Goal: Transaction & Acquisition: Purchase product/service

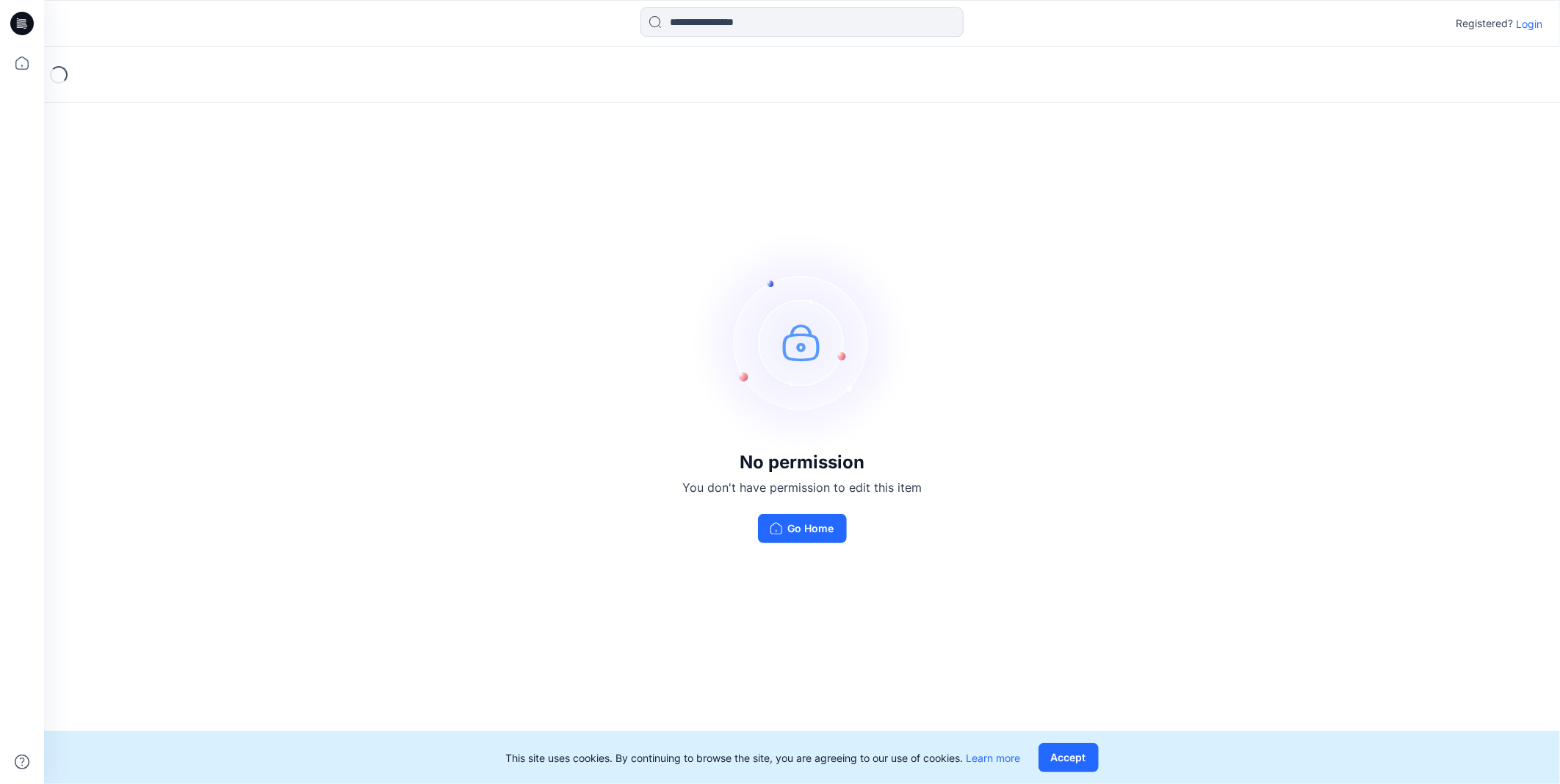
click at [1522, 24] on p "Login" at bounding box center [1529, 24] width 26 height 16
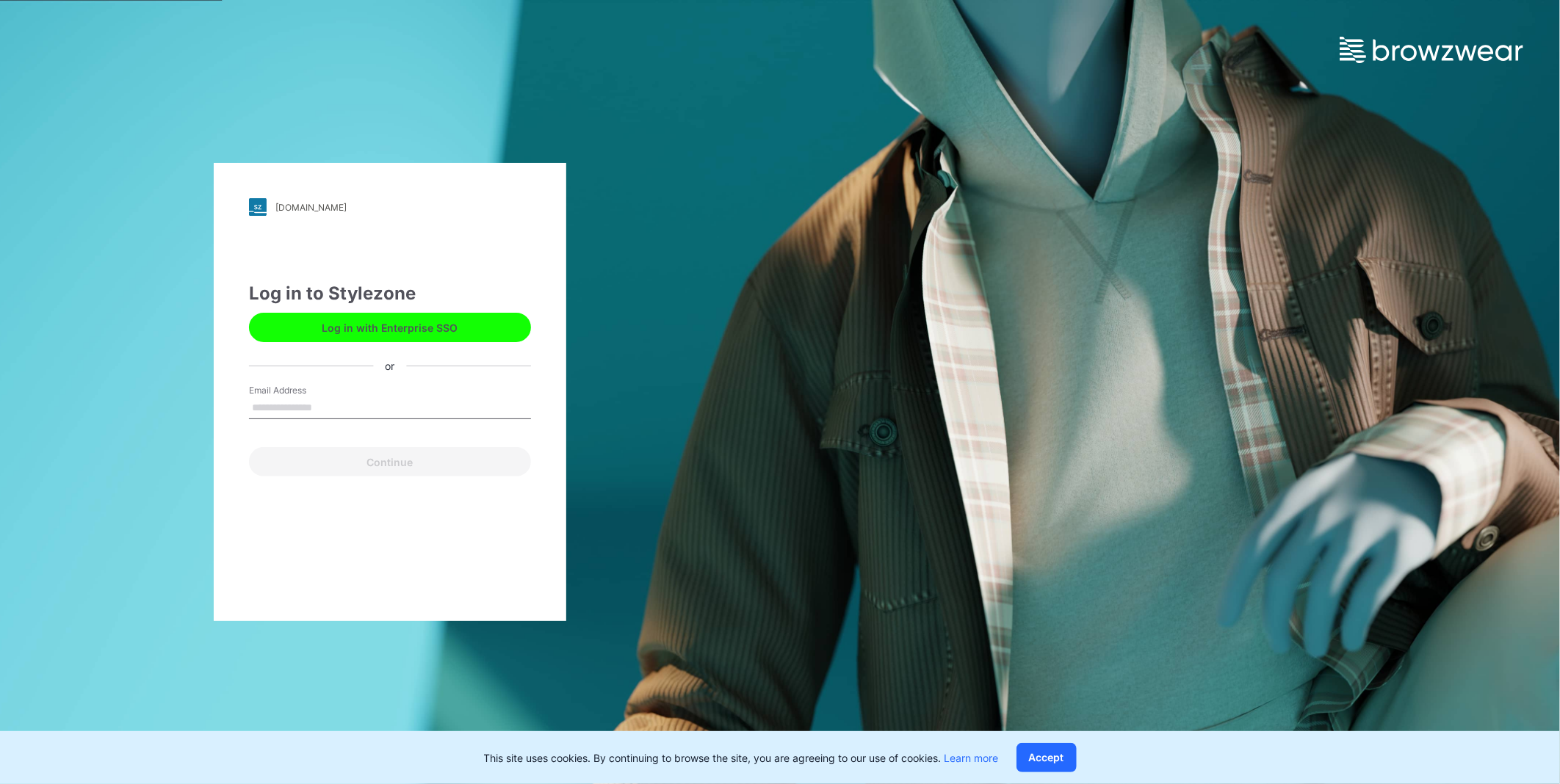
click at [338, 411] on input "Email Address" at bounding box center [390, 408] width 282 height 22
type input "**********"
click at [451, 458] on button "Continue" at bounding box center [390, 462] width 282 height 29
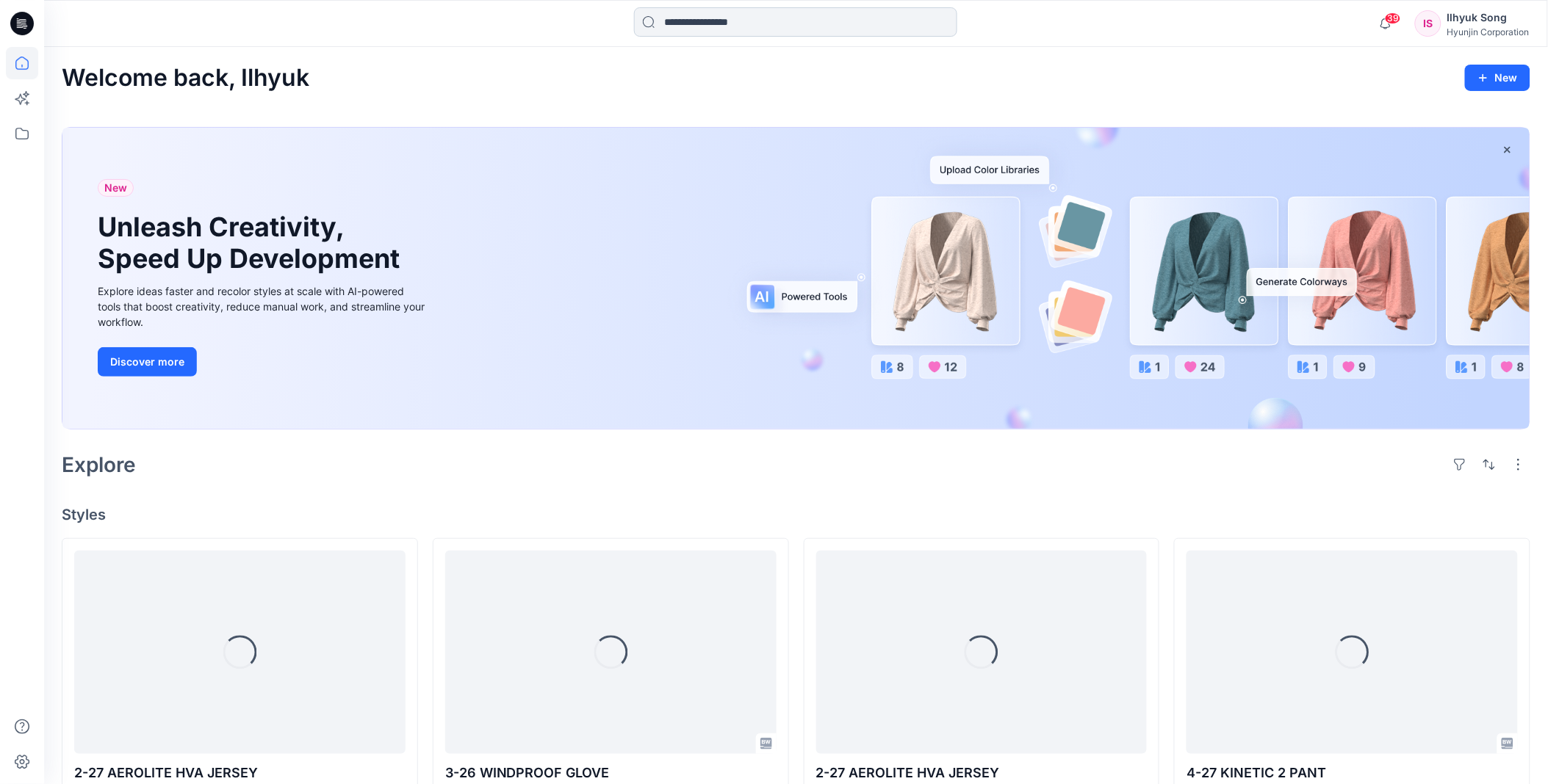
click at [755, 16] on input at bounding box center [796, 22] width 323 height 29
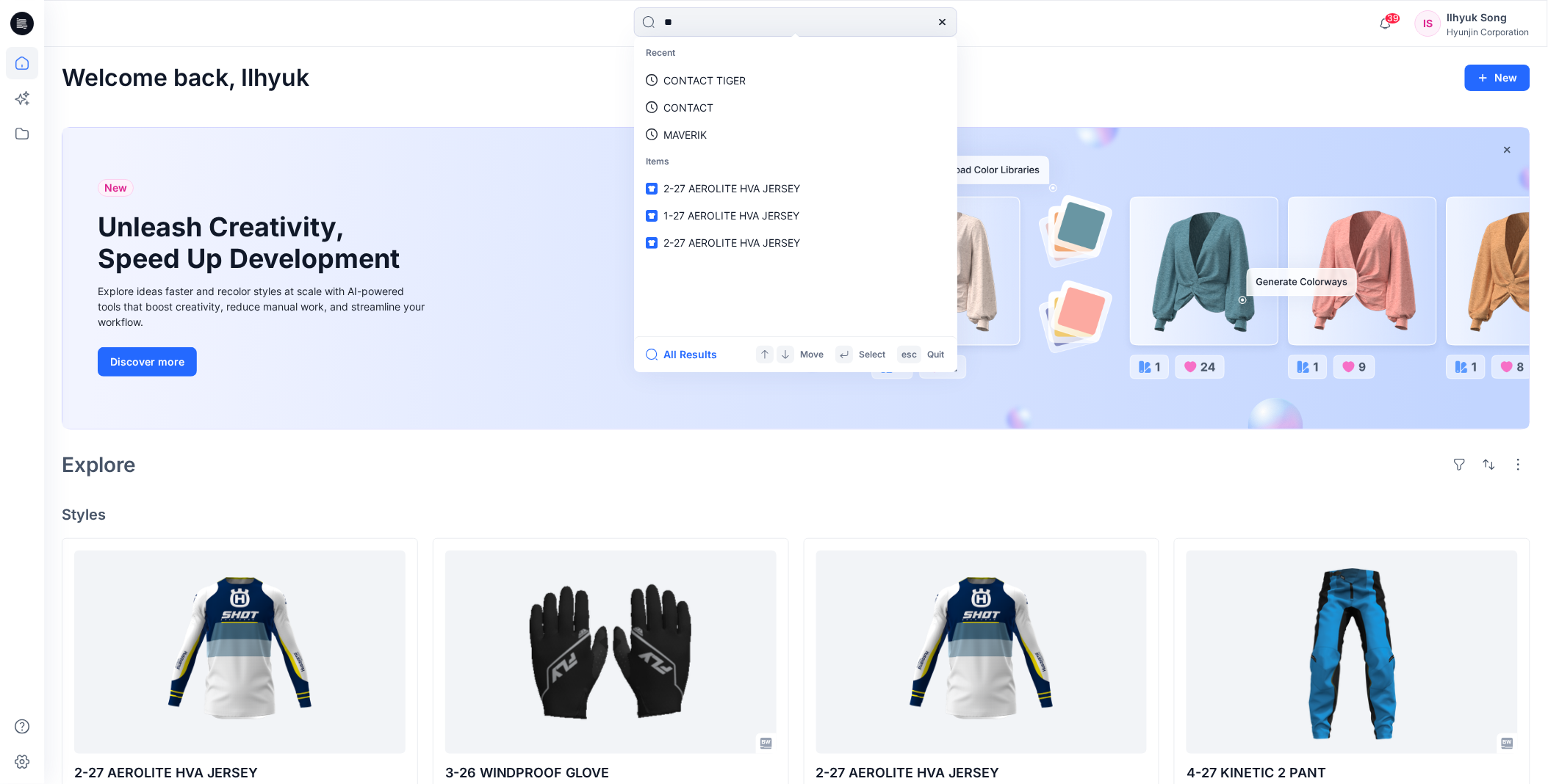
type input "*"
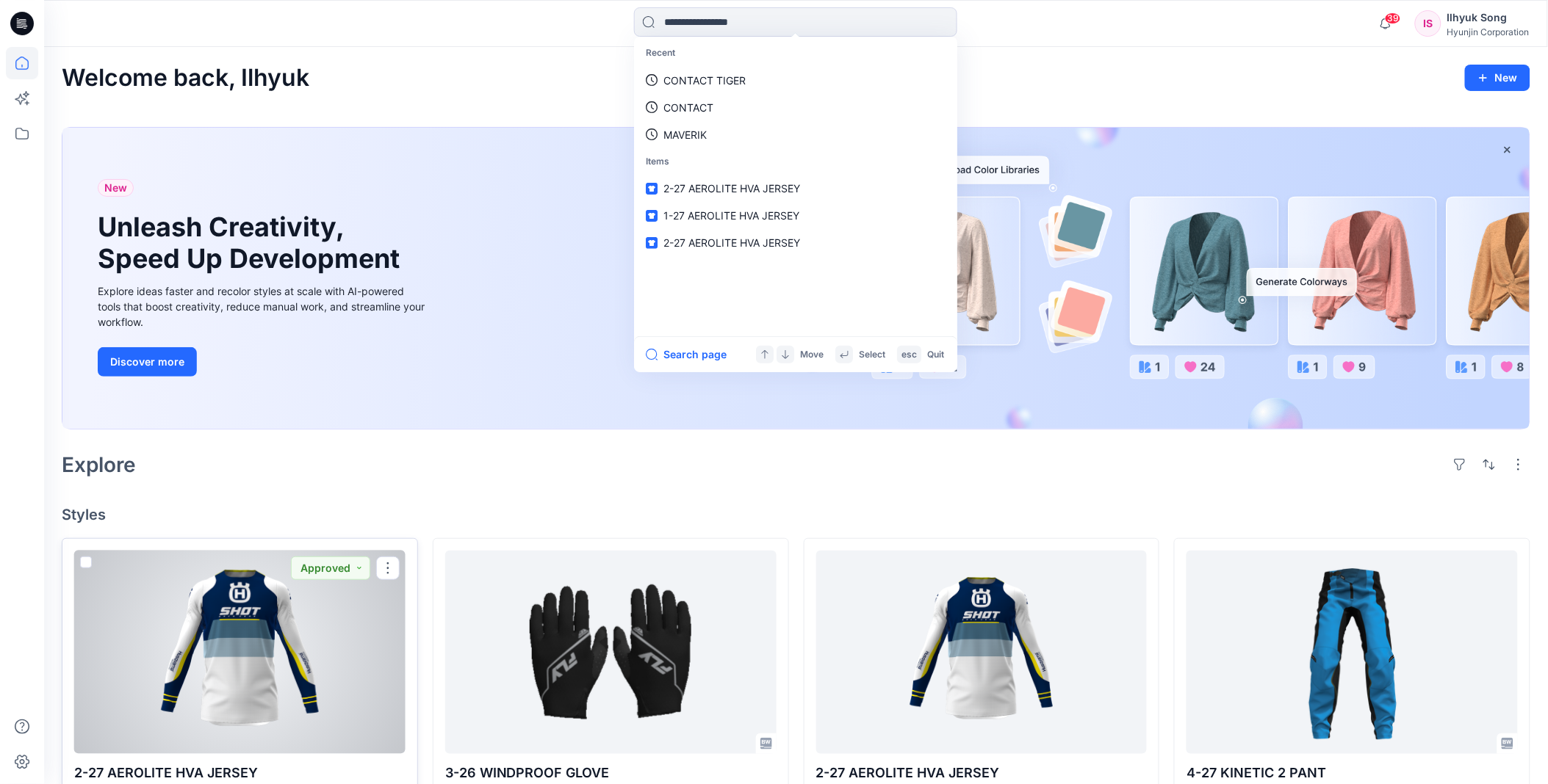
click at [295, 673] on div at bounding box center [240, 652] width 331 height 203
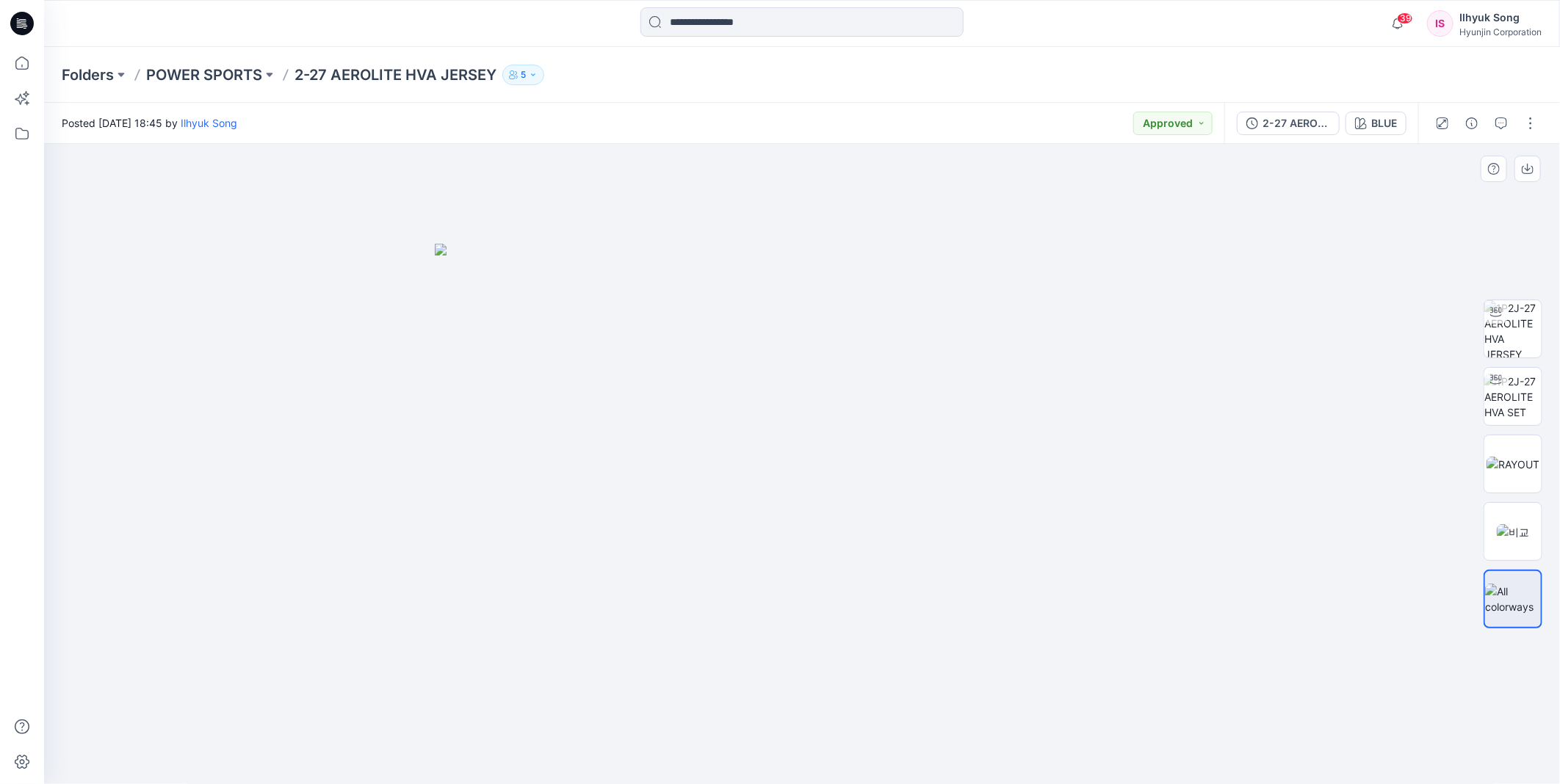
drag, startPoint x: 999, startPoint y: 426, endPoint x: 869, endPoint y: 427, distance: 130.0
click at [869, 427] on img at bounding box center [802, 514] width 734 height 541
drag, startPoint x: 861, startPoint y: 432, endPoint x: 700, endPoint y: 436, distance: 161.0
click at [700, 436] on img at bounding box center [802, 514] width 734 height 541
drag, startPoint x: 715, startPoint y: 422, endPoint x: 946, endPoint y: 415, distance: 231.1
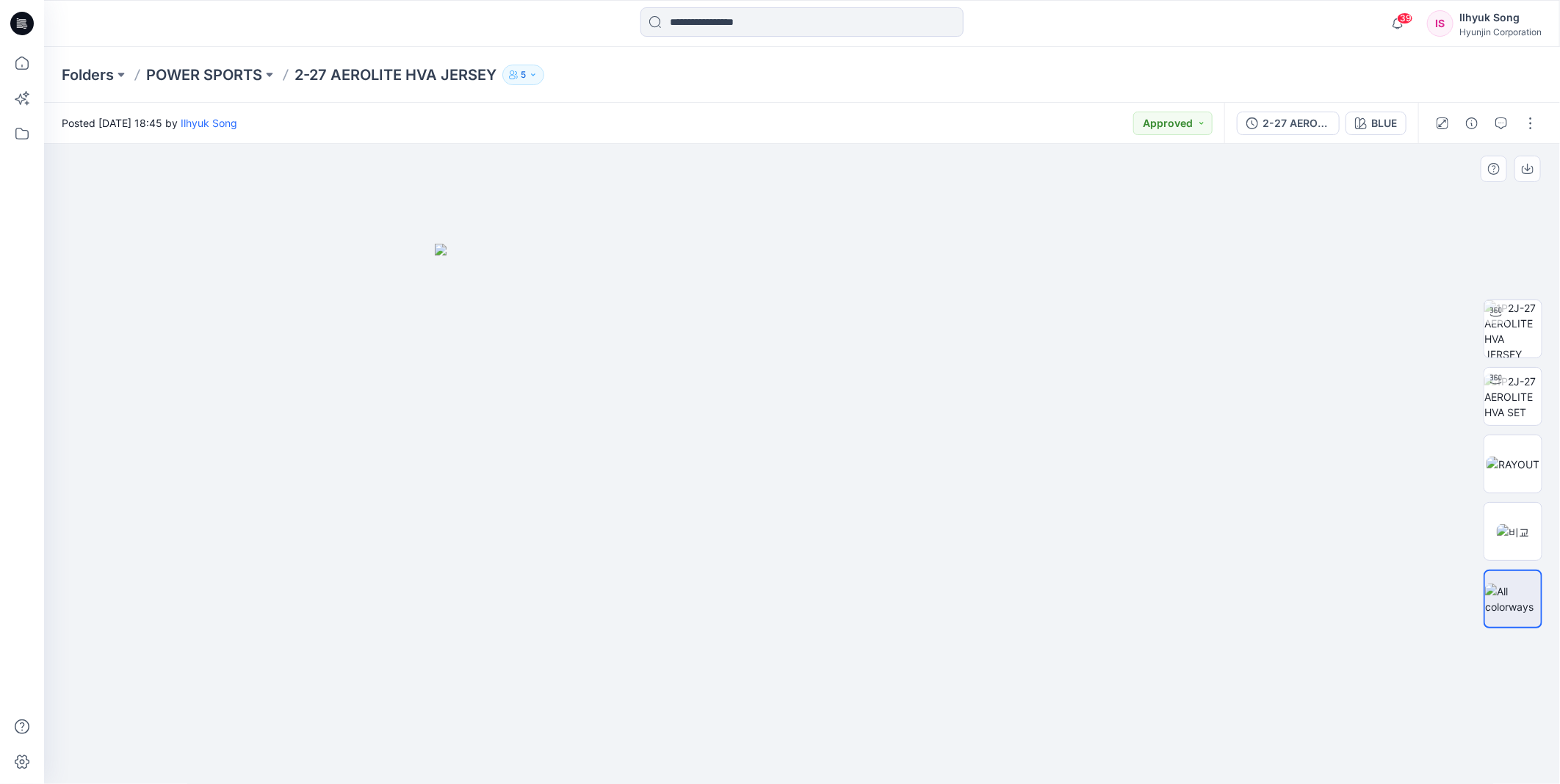
click at [906, 417] on img at bounding box center [802, 514] width 734 height 541
click at [1375, 117] on div "BLUE" at bounding box center [1385, 123] width 26 height 16
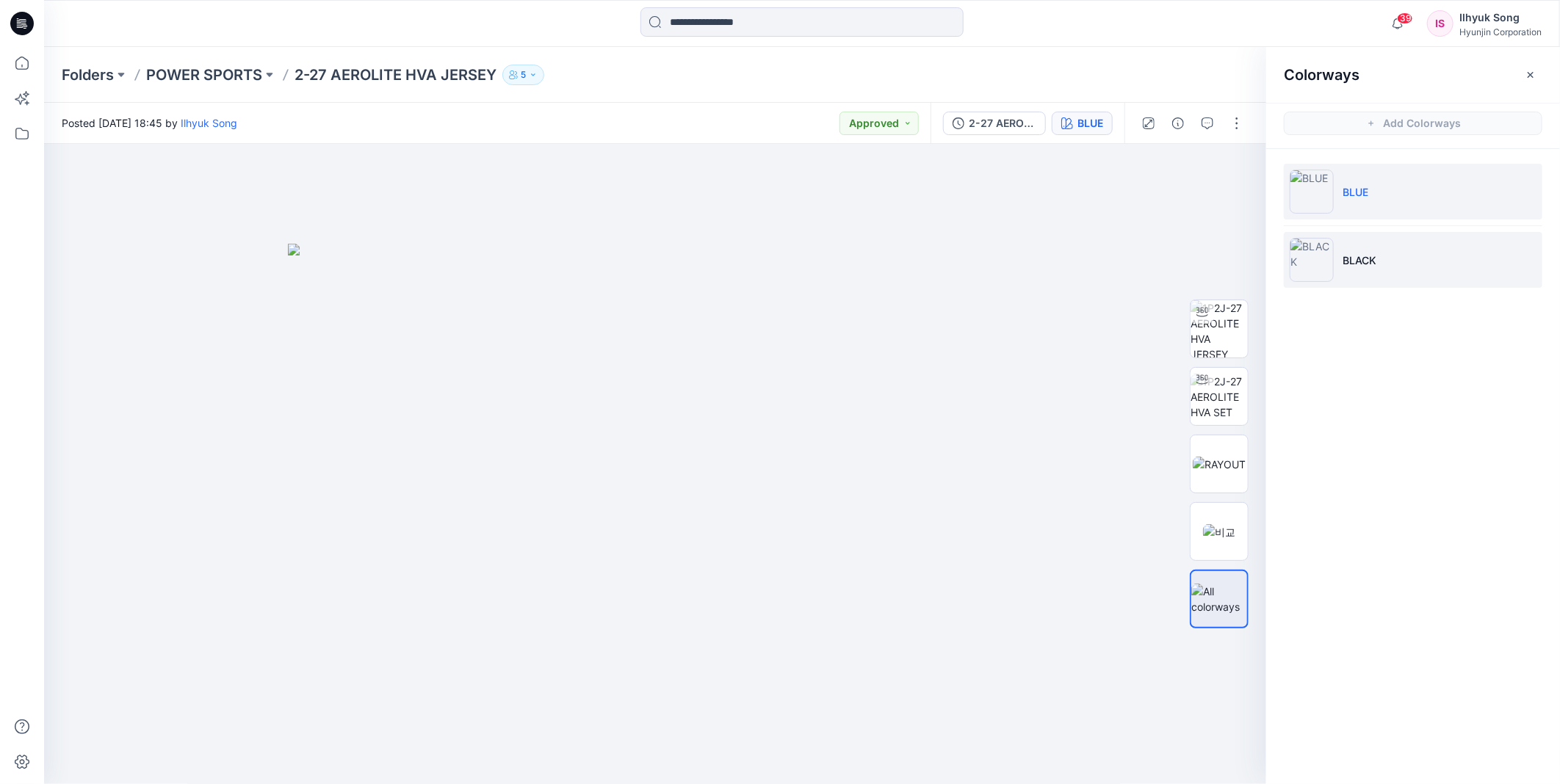
click at [1336, 253] on li "BLACK" at bounding box center [1412, 259] width 259 height 55
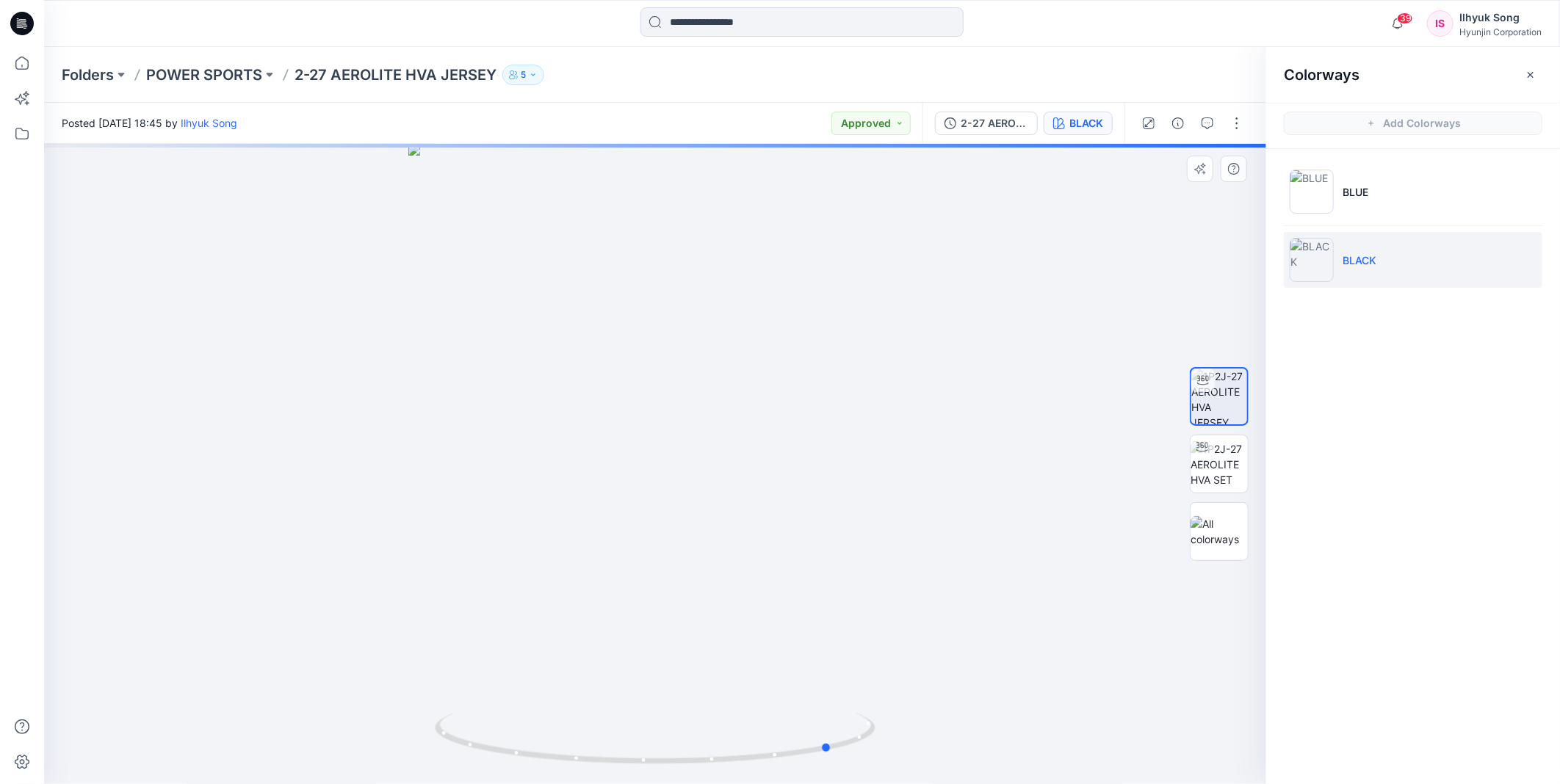
drag, startPoint x: 698, startPoint y: 455, endPoint x: 818, endPoint y: 445, distance: 120.4
click at [818, 445] on div at bounding box center [655, 463] width 1222 height 640
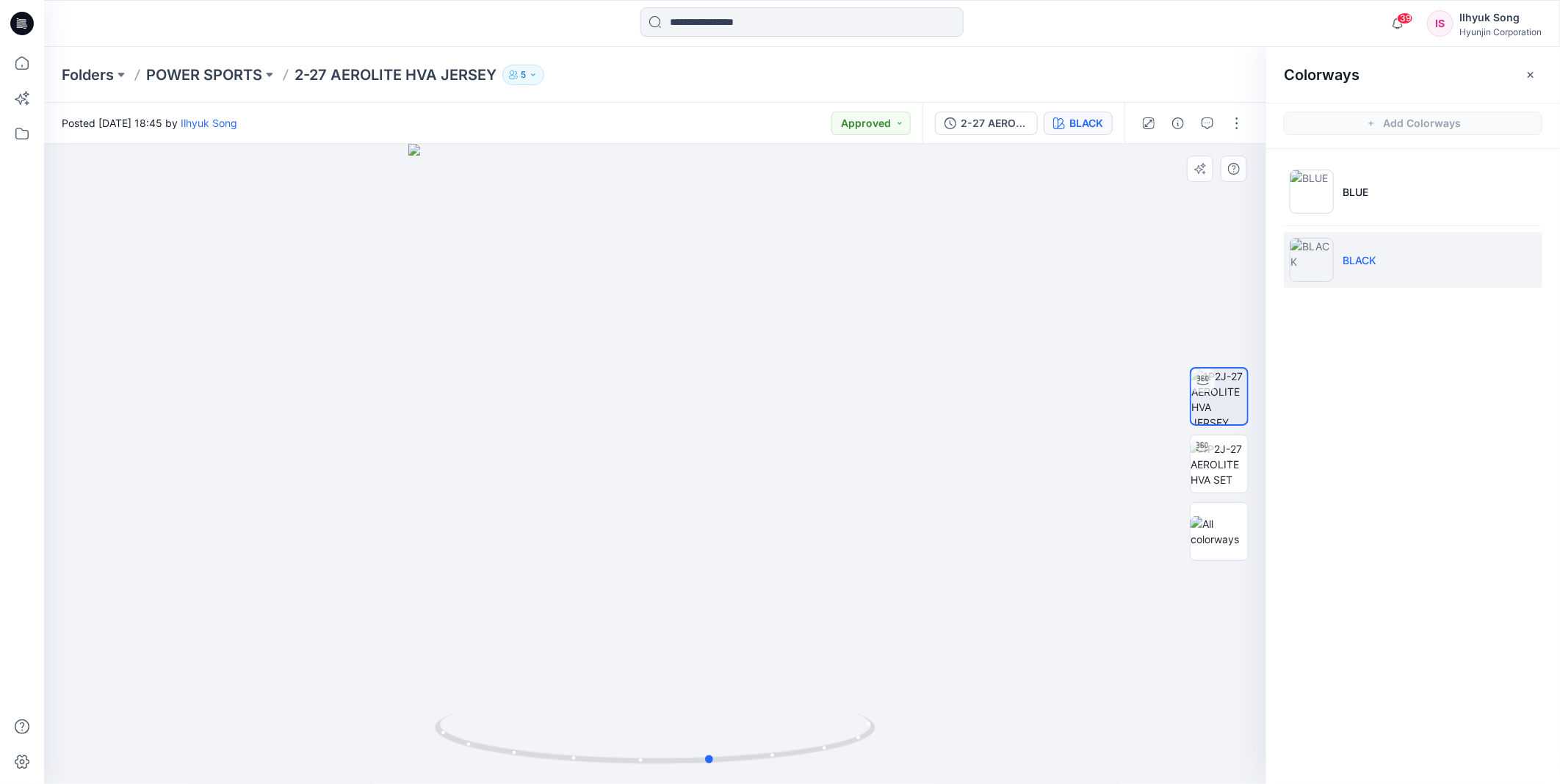
drag, startPoint x: 504, startPoint y: 519, endPoint x: 383, endPoint y: 510, distance: 121.3
click at [383, 510] on div at bounding box center [655, 463] width 1222 height 640
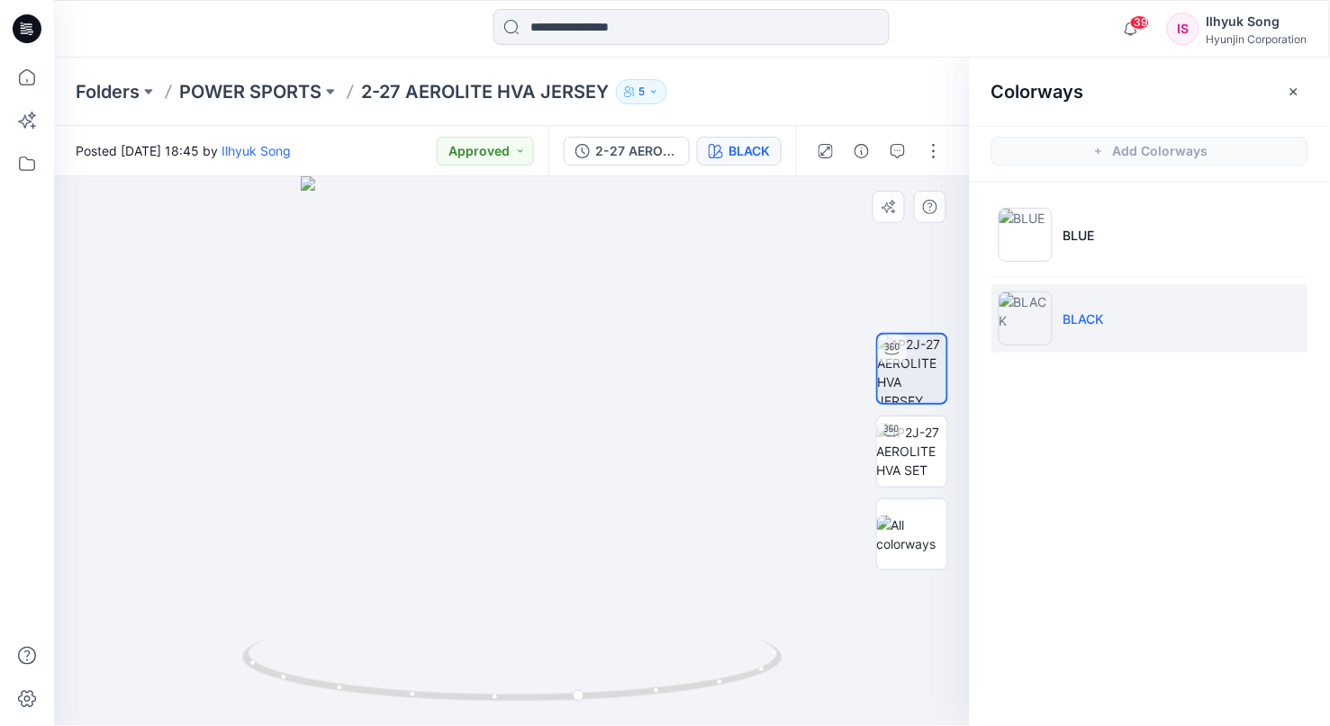
click at [435, 627] on div at bounding box center [511, 451] width 915 height 550
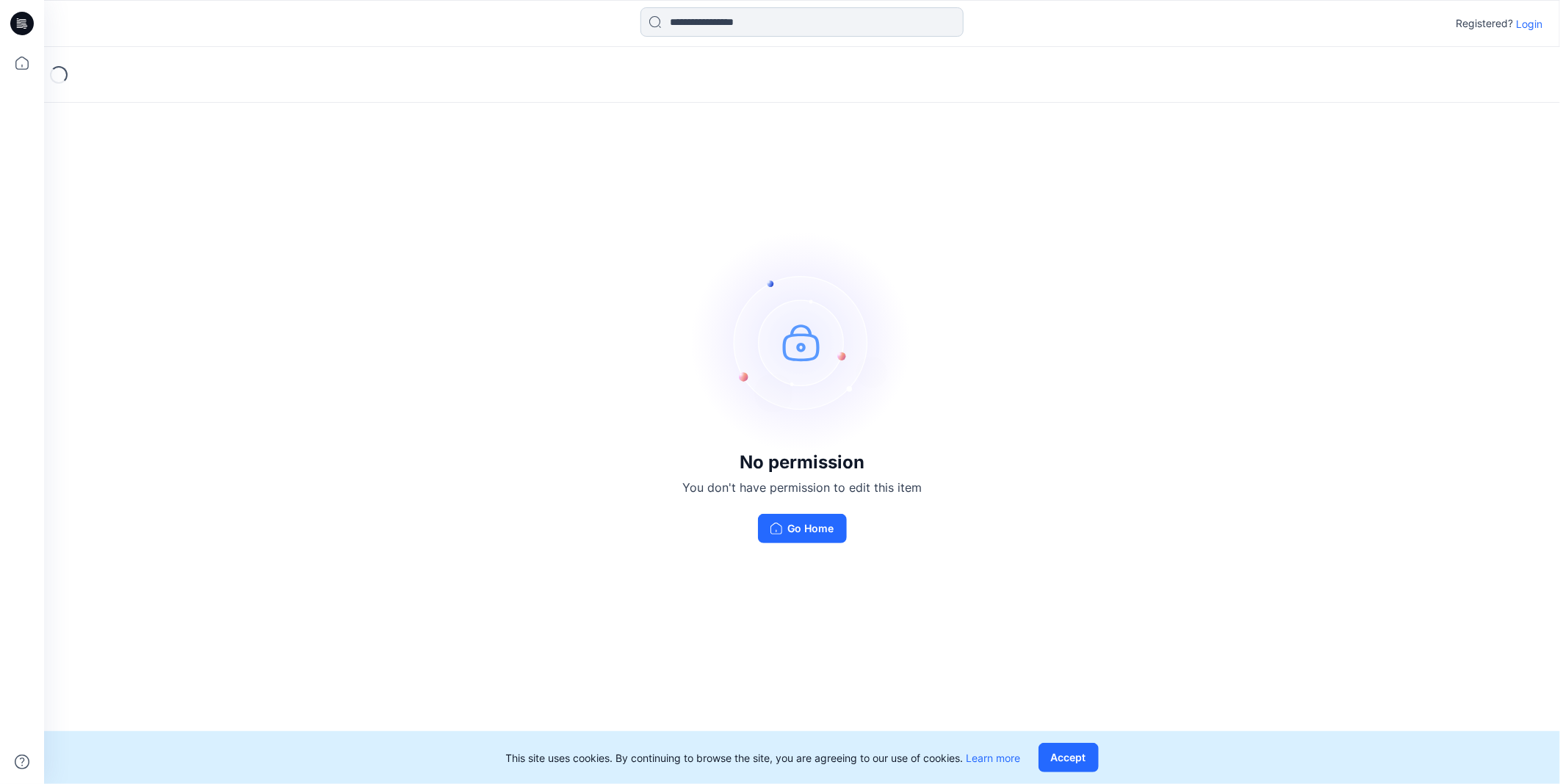
click at [729, 24] on input at bounding box center [802, 22] width 323 height 29
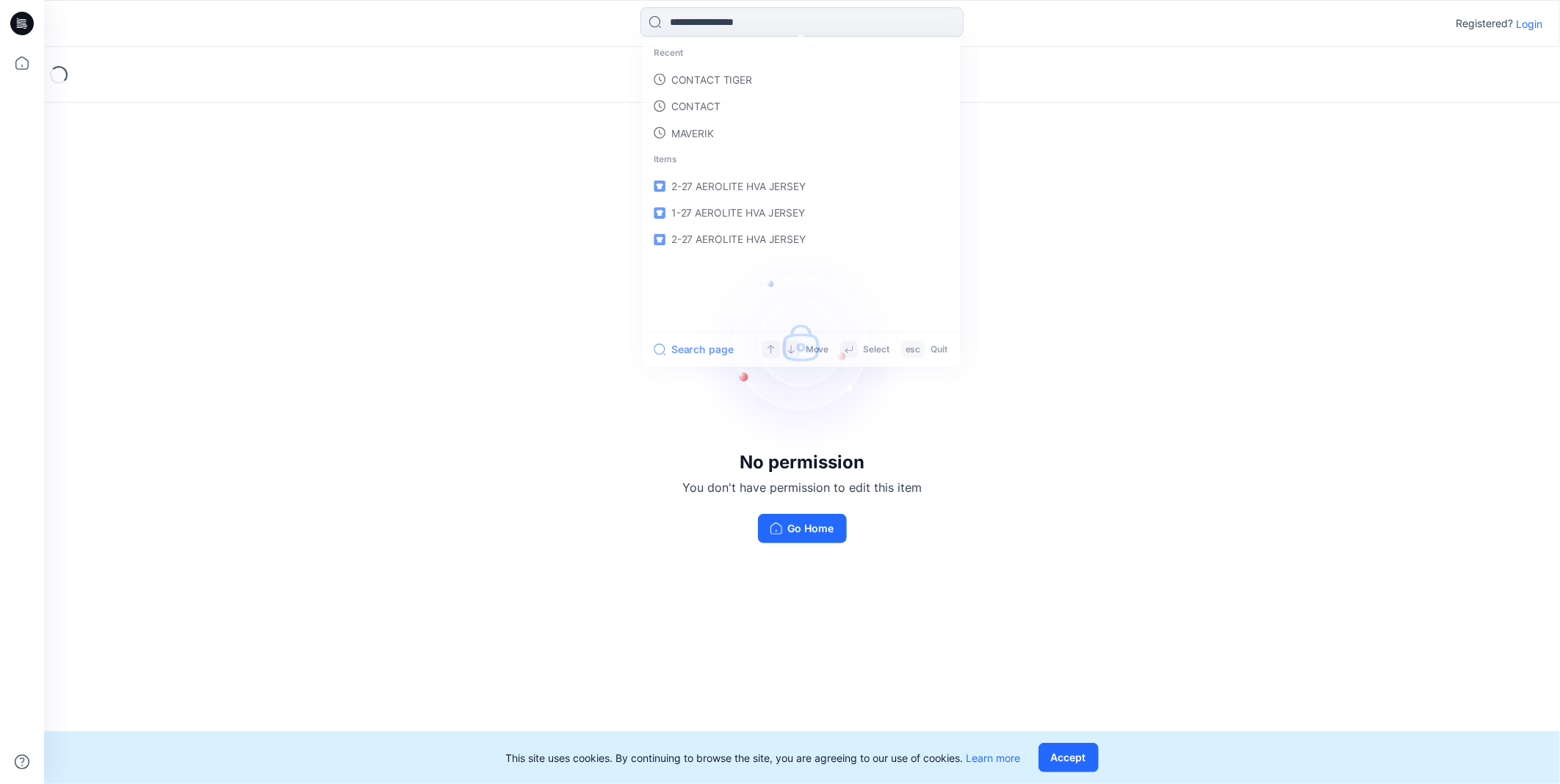
click at [1537, 19] on p "Login" at bounding box center [1529, 24] width 26 height 16
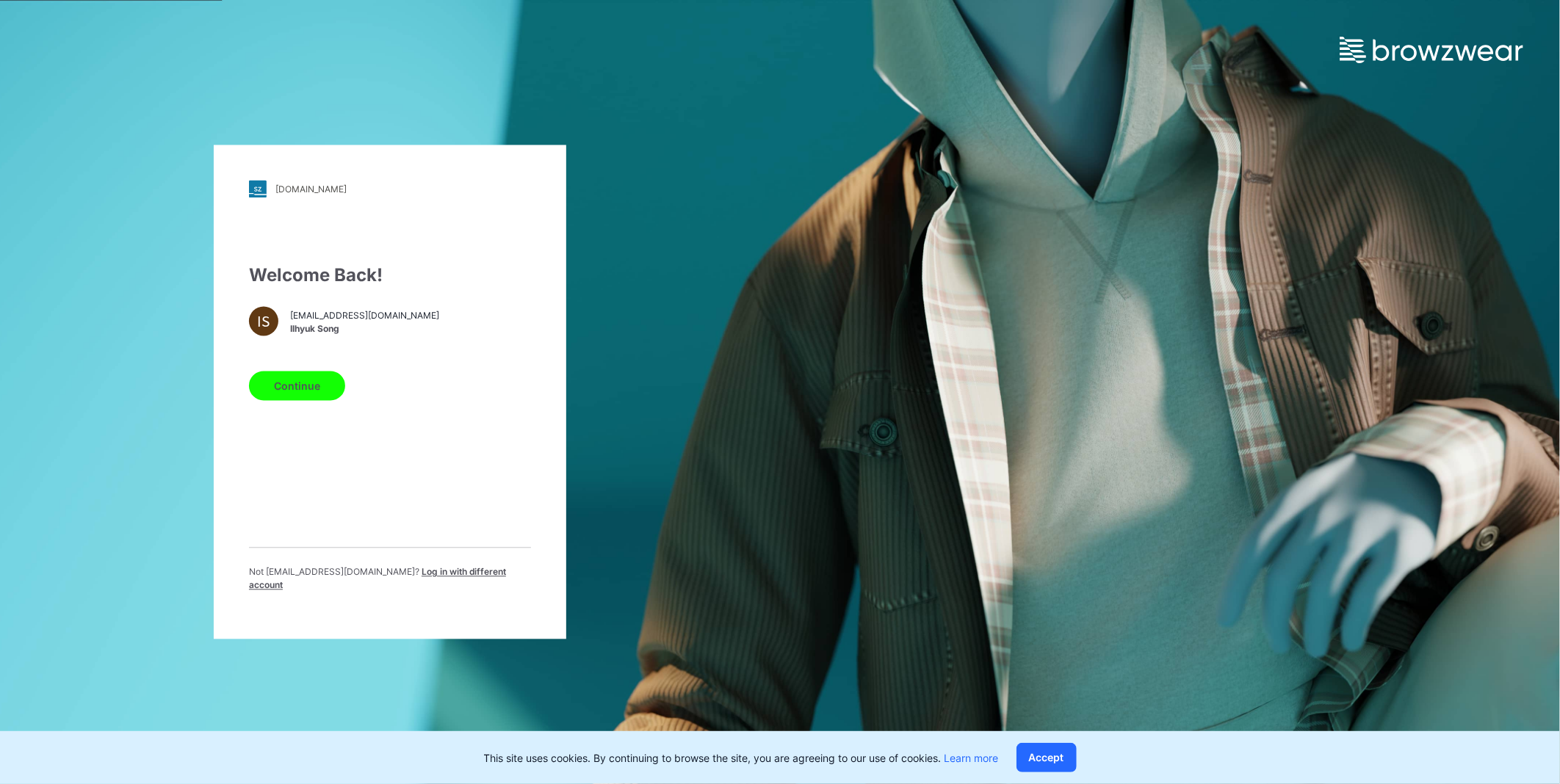
drag, startPoint x: 326, startPoint y: 391, endPoint x: 366, endPoint y: 352, distance: 55.9
click at [326, 391] on button "Continue" at bounding box center [297, 386] width 96 height 29
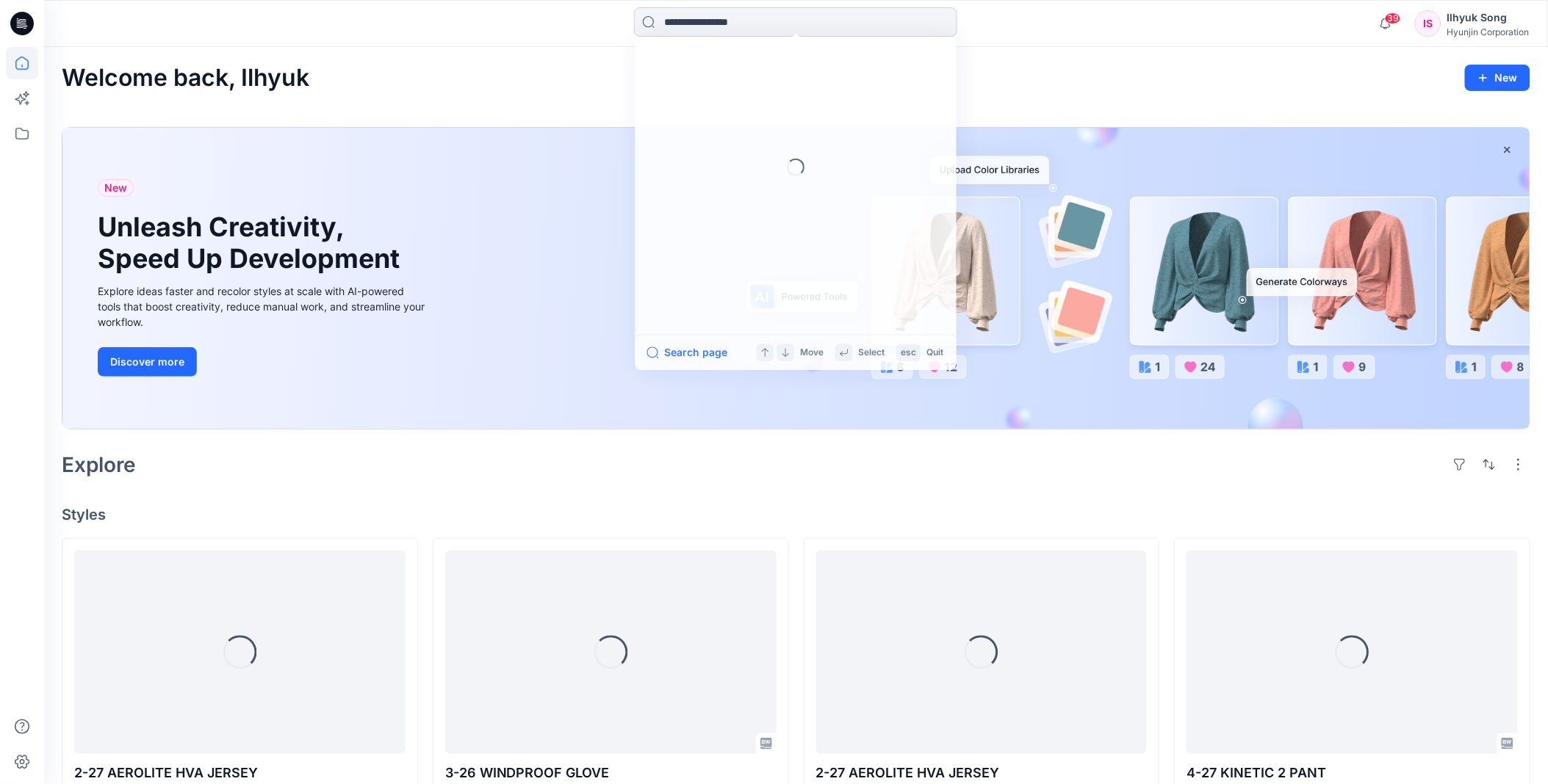
click at [738, 7] on input at bounding box center [796, 22] width 323 height 29
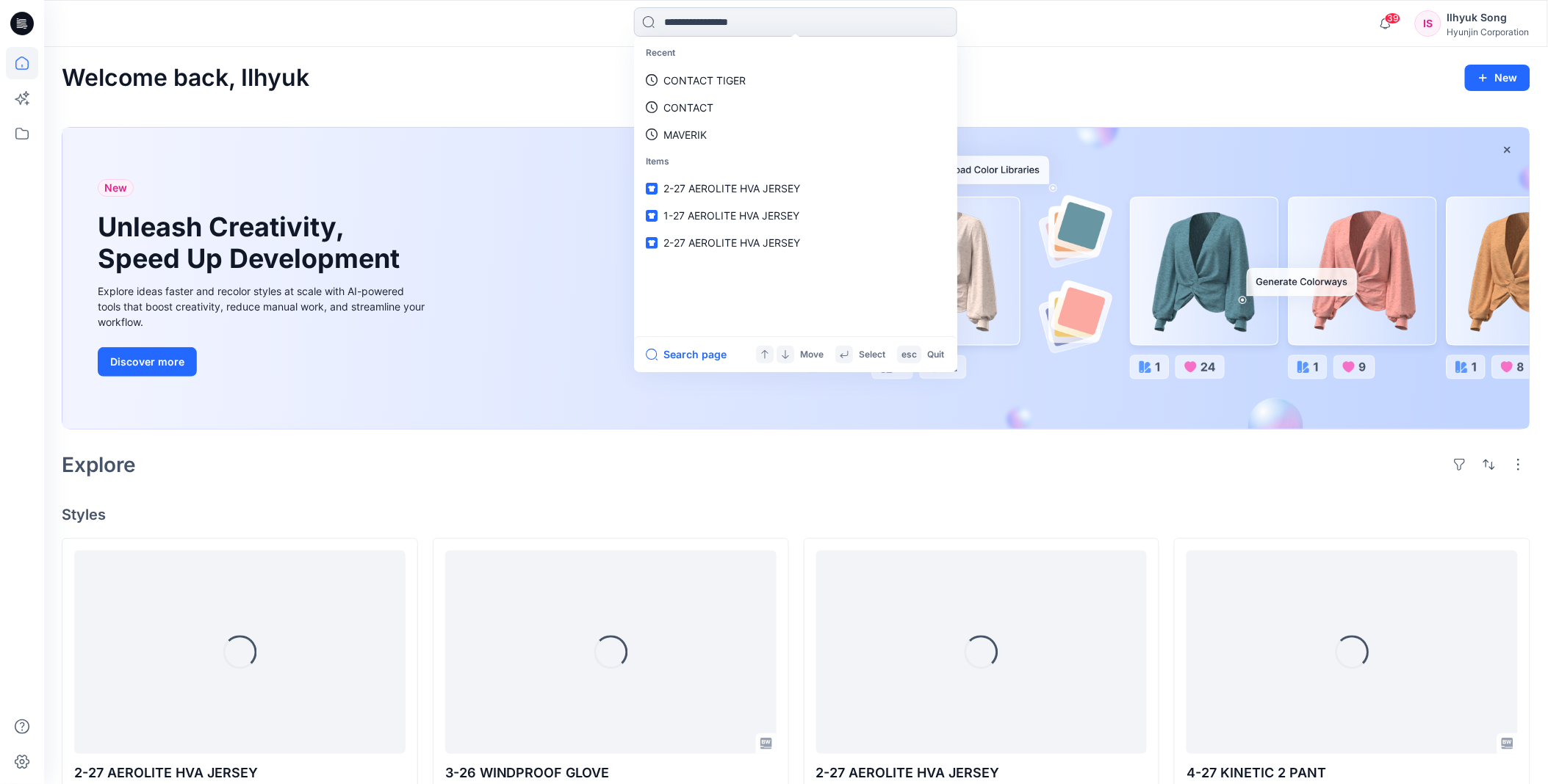
click at [765, 20] on input at bounding box center [796, 22] width 323 height 29
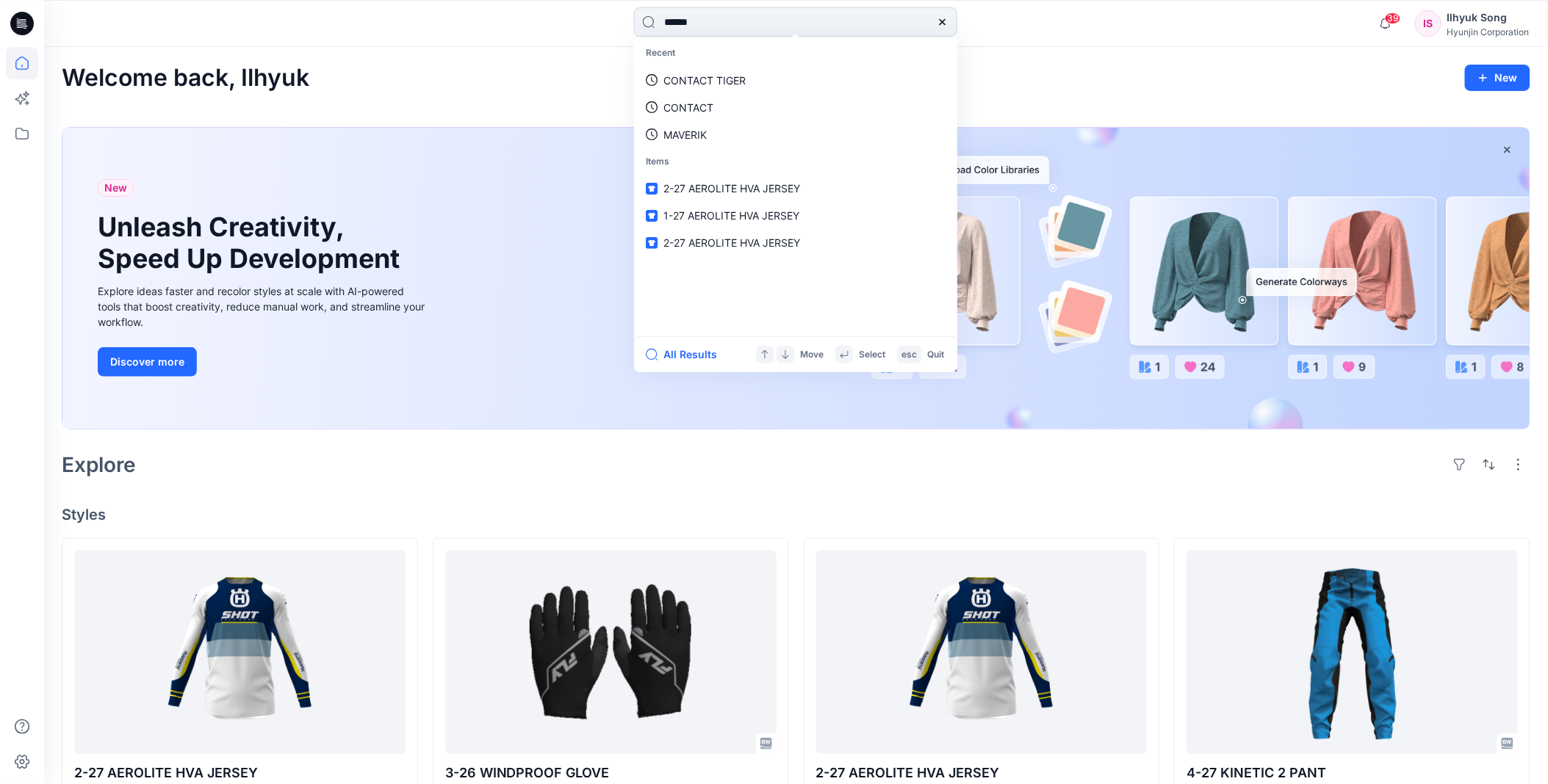
type input "*******"
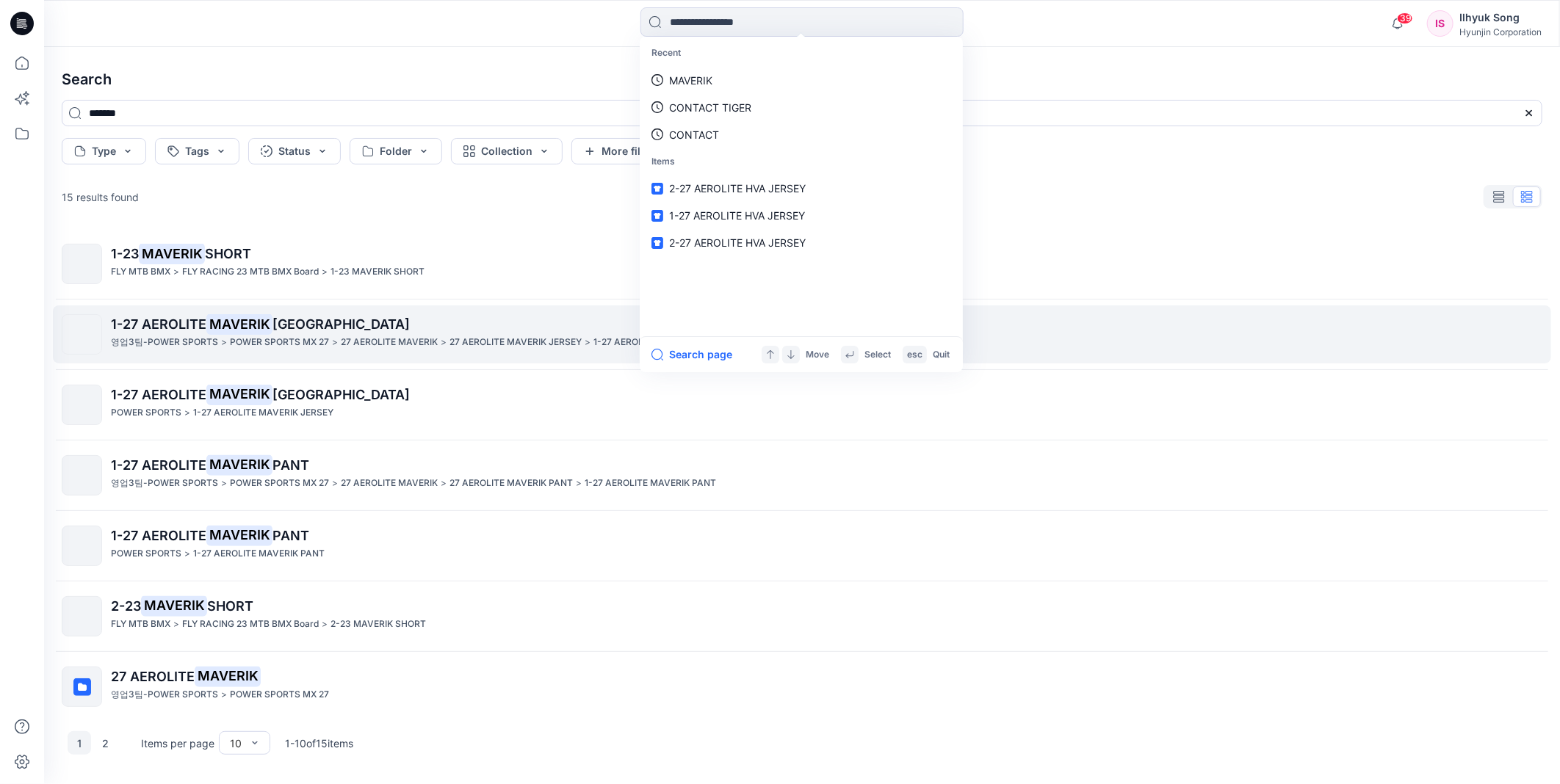
click at [237, 326] on mark "MAVERIK" at bounding box center [239, 323] width 66 height 20
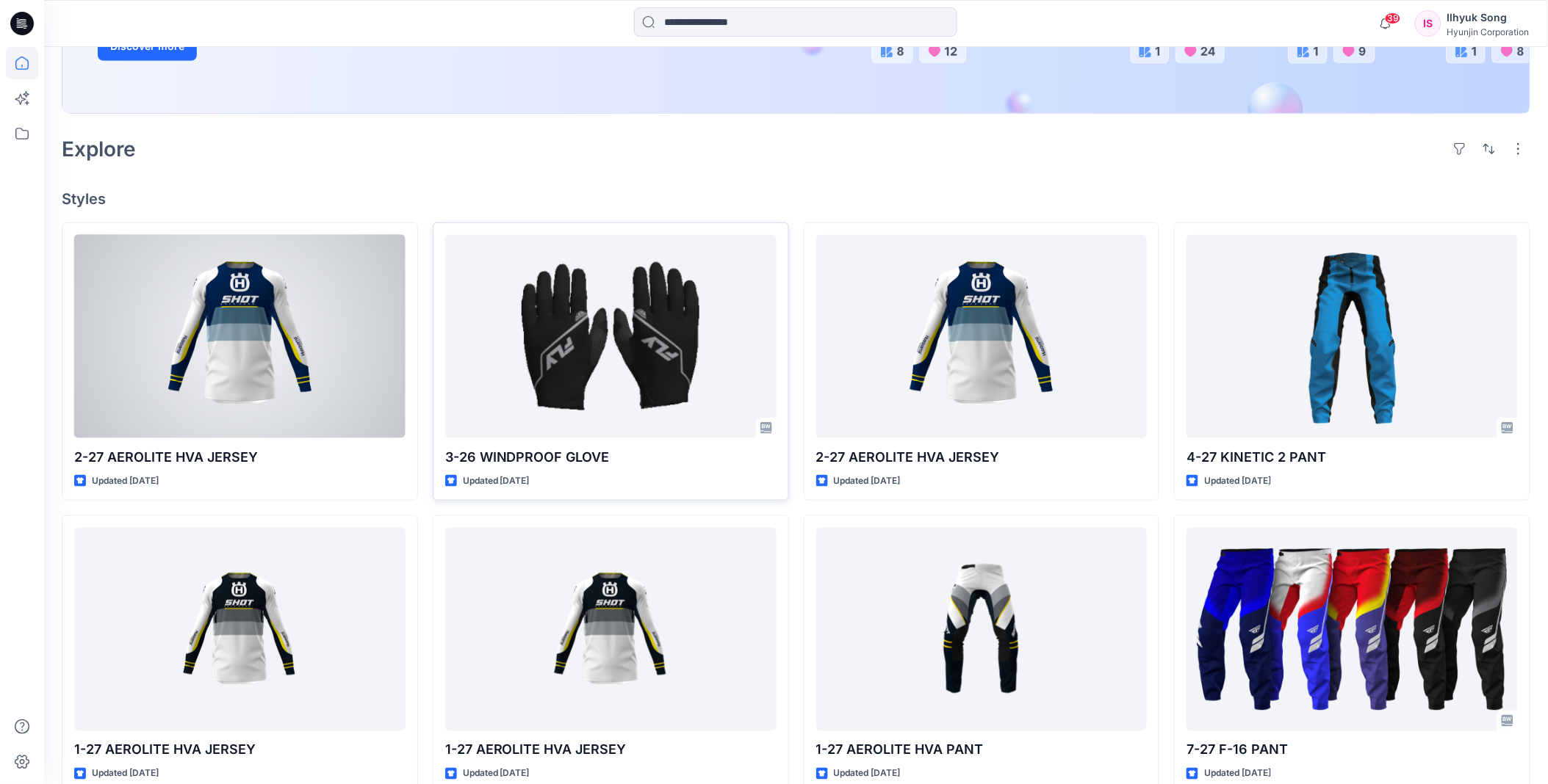
scroll to position [326, 0]
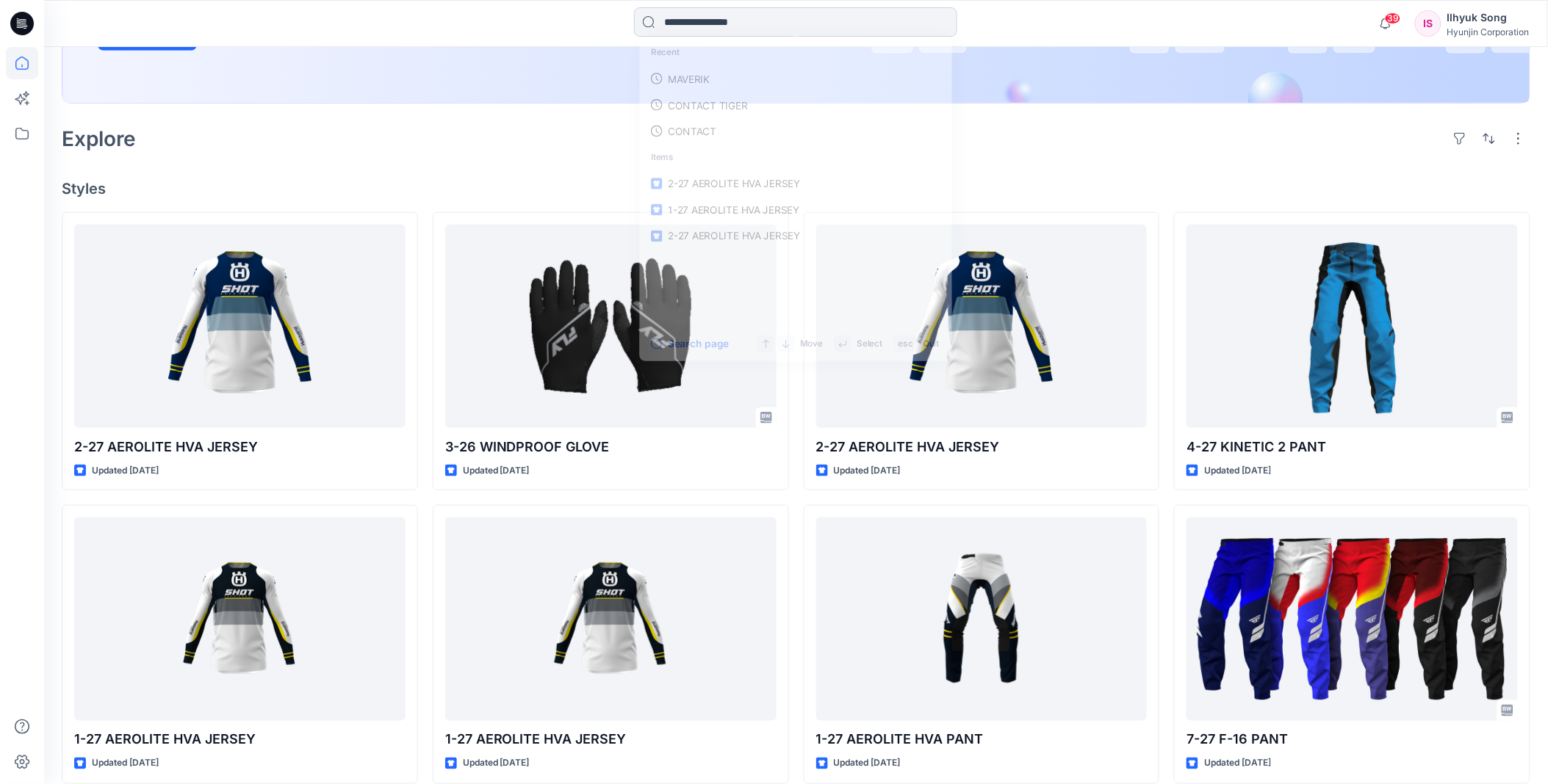
click at [756, 19] on input at bounding box center [796, 22] width 323 height 29
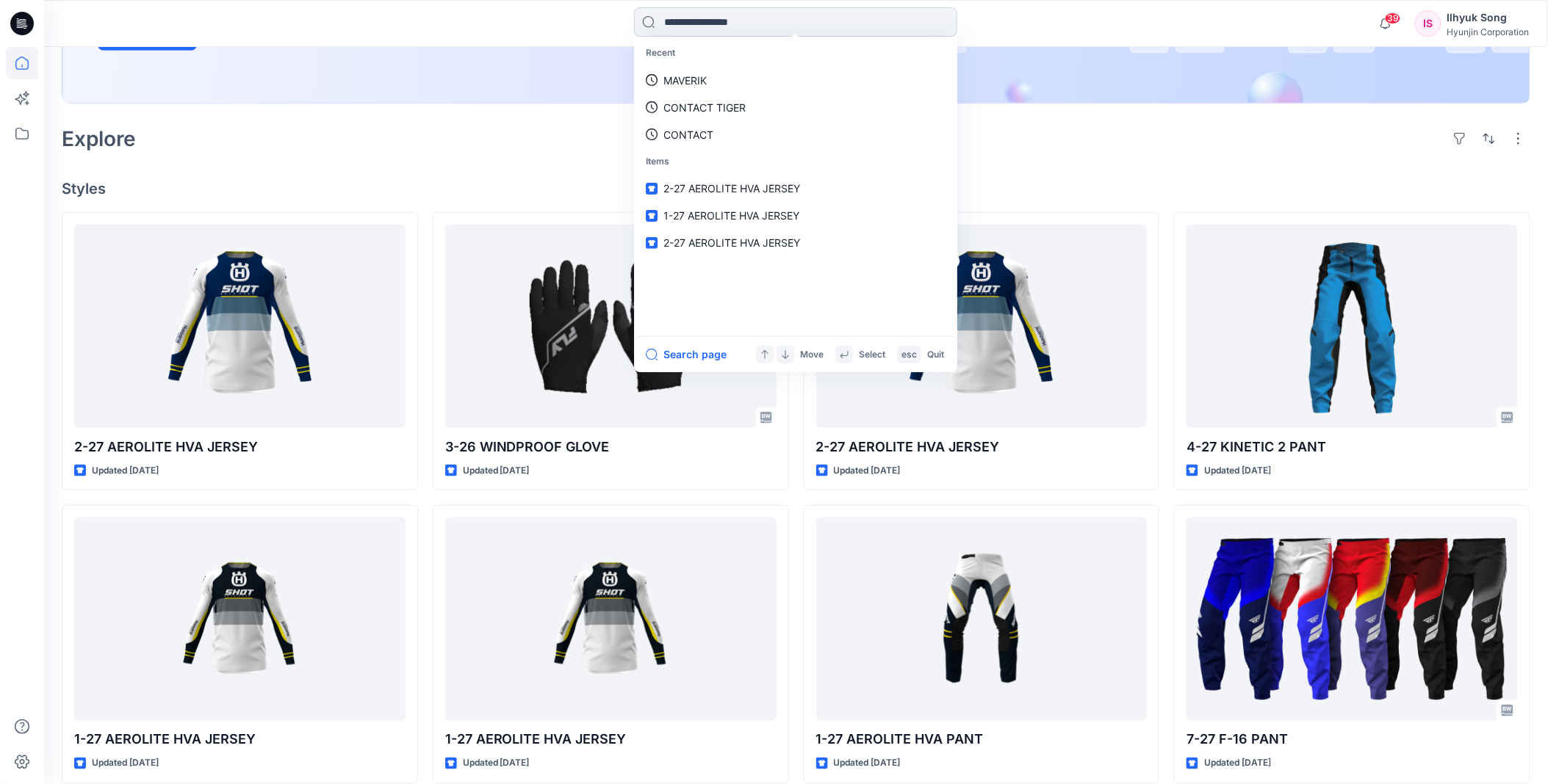
type input "*"
type input "*******"
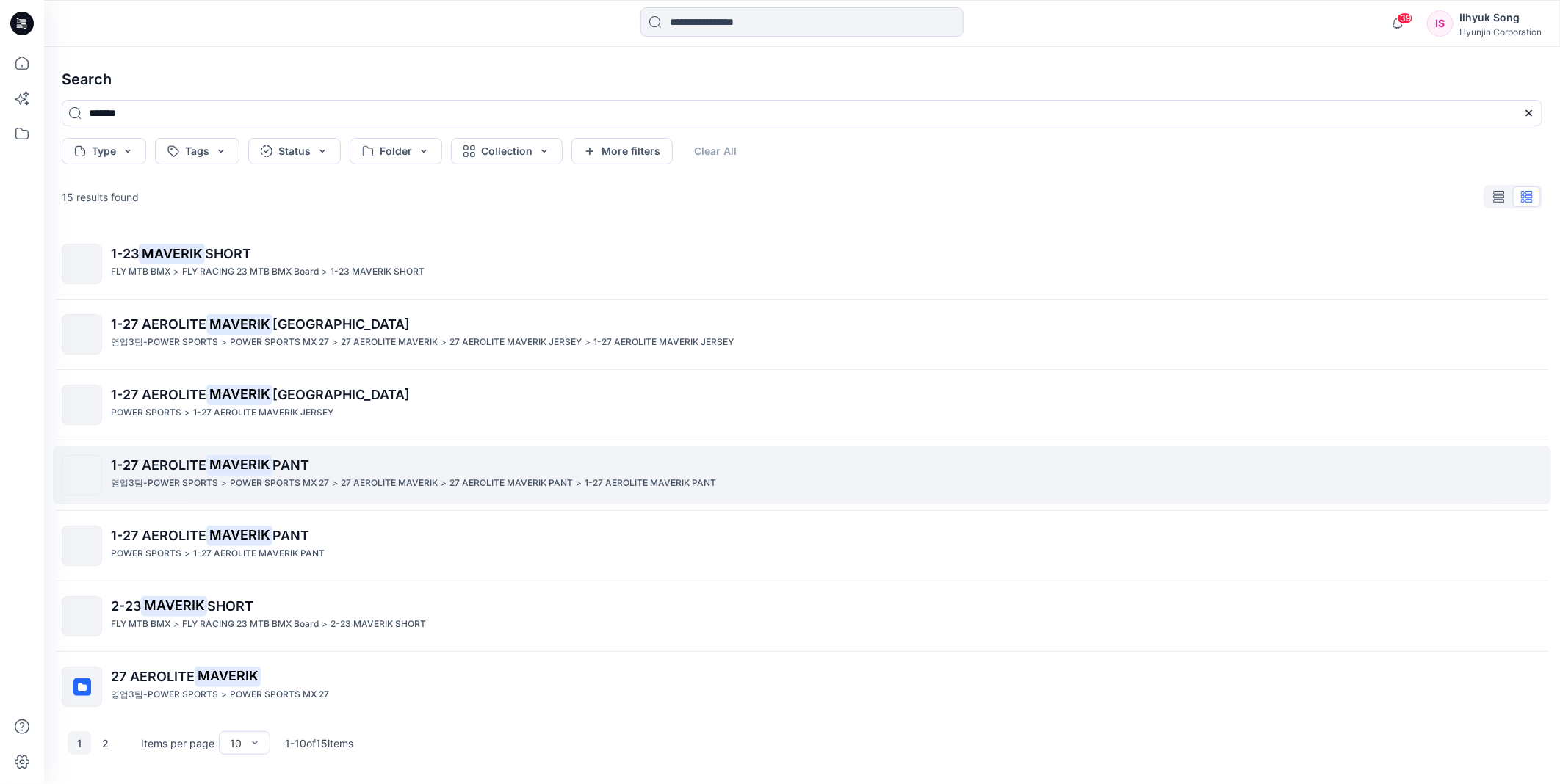
click at [260, 459] on mark "MAVERIK" at bounding box center [239, 464] width 66 height 20
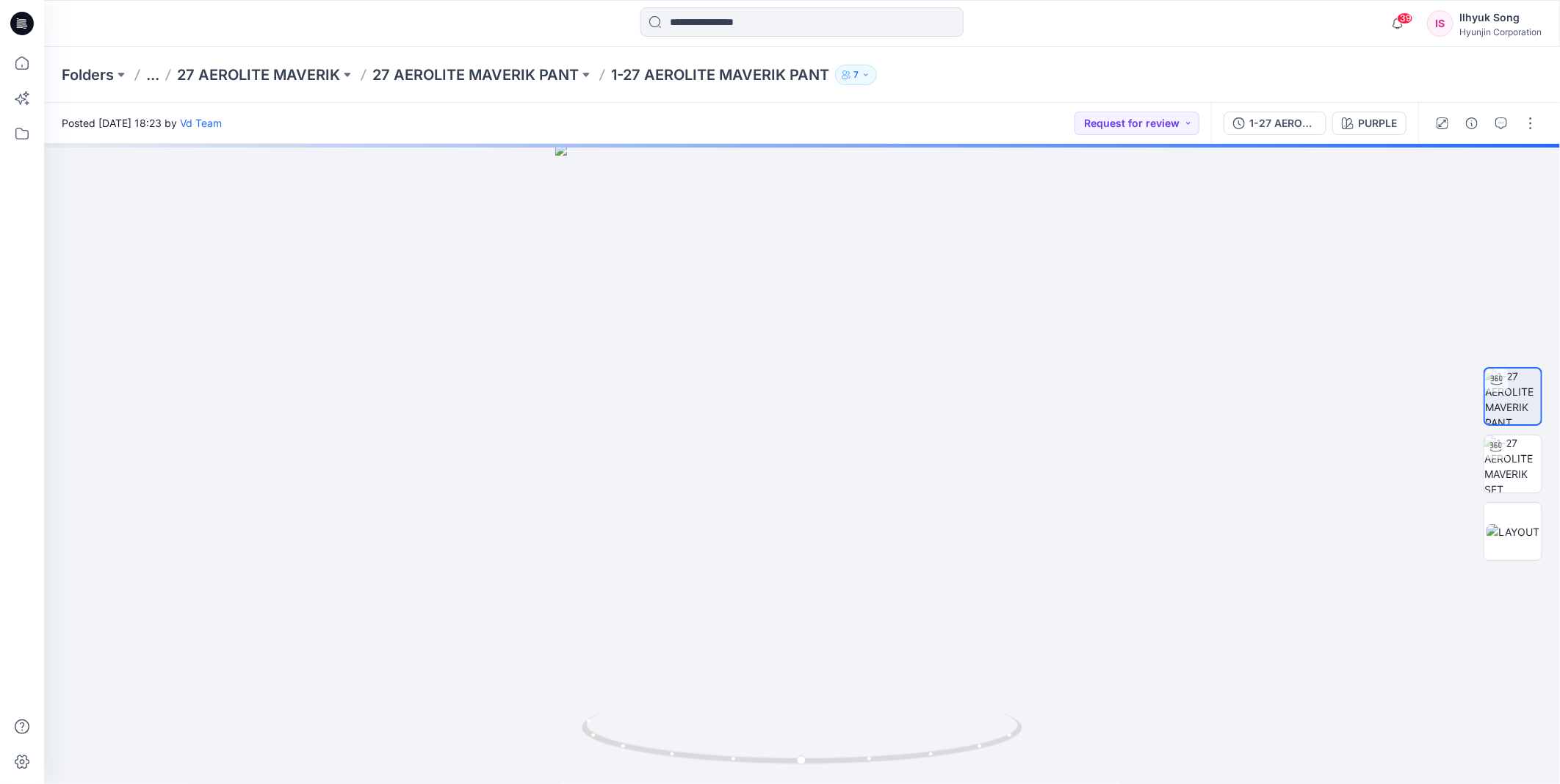
click at [1363, 126] on div "PURPLE" at bounding box center [1377, 123] width 39 height 16
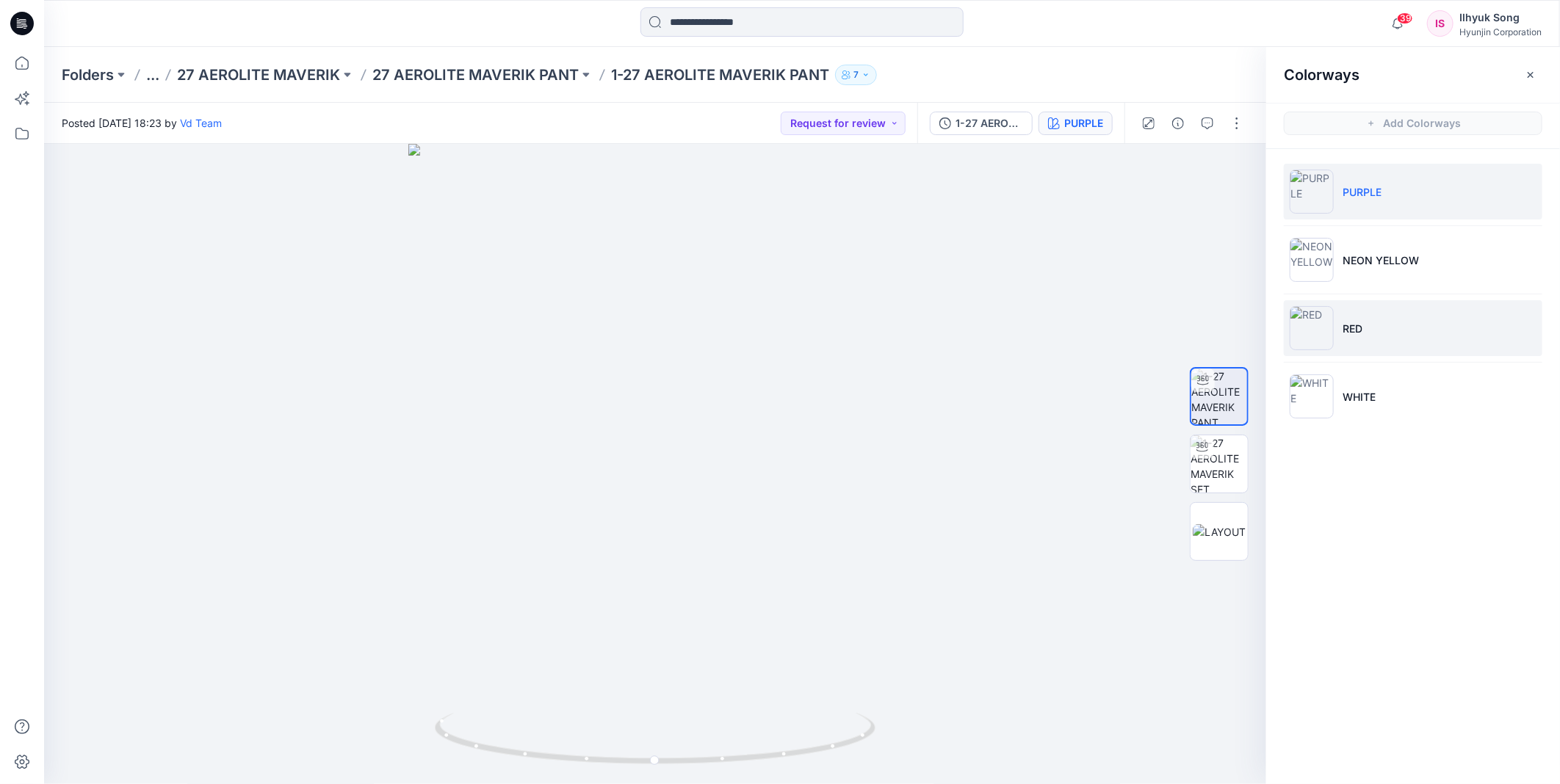
click at [1354, 312] on li "RED" at bounding box center [1412, 328] width 259 height 55
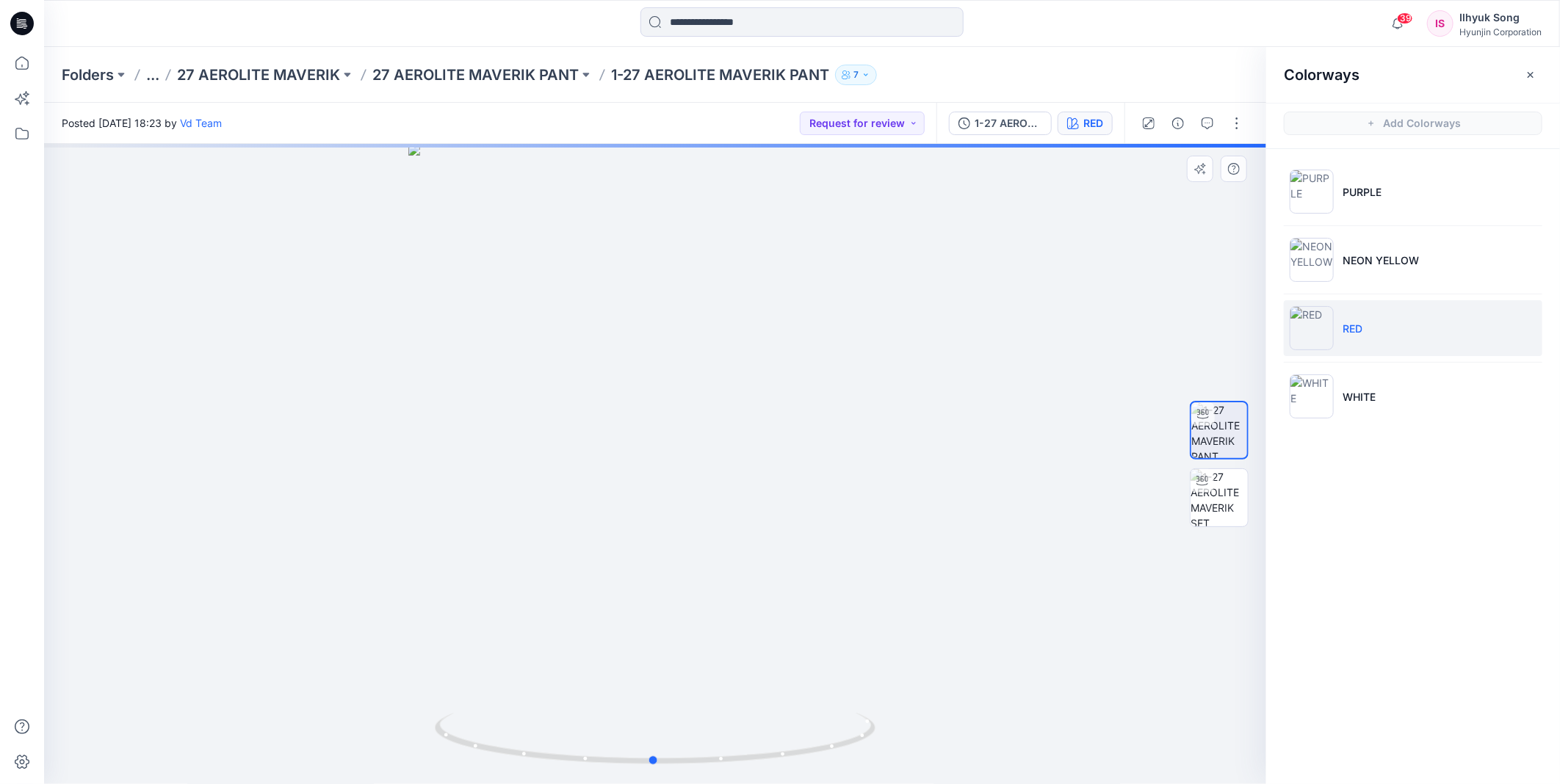
drag, startPoint x: 940, startPoint y: 392, endPoint x: 1056, endPoint y: 386, distance: 116.2
click at [1056, 386] on div at bounding box center [655, 463] width 1222 height 640
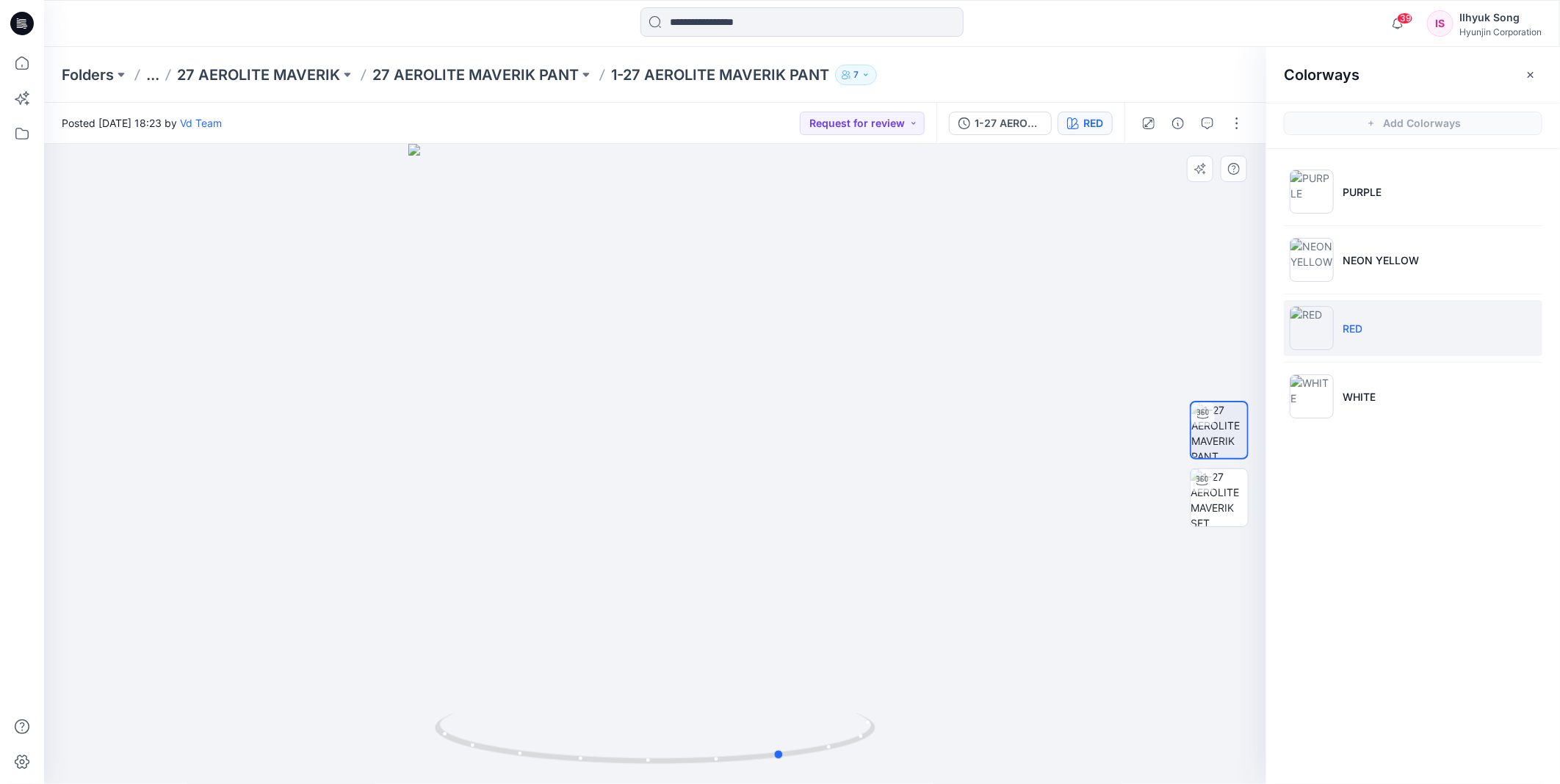
drag, startPoint x: 720, startPoint y: 432, endPoint x: 735, endPoint y: 430, distance: 15.1
click at [735, 430] on div at bounding box center [655, 463] width 1222 height 640
drag, startPoint x: 915, startPoint y: 488, endPoint x: 761, endPoint y: 485, distance: 154.0
click at [761, 485] on div at bounding box center [655, 463] width 1222 height 640
drag, startPoint x: 762, startPoint y: 476, endPoint x: 929, endPoint y: 454, distance: 168.4
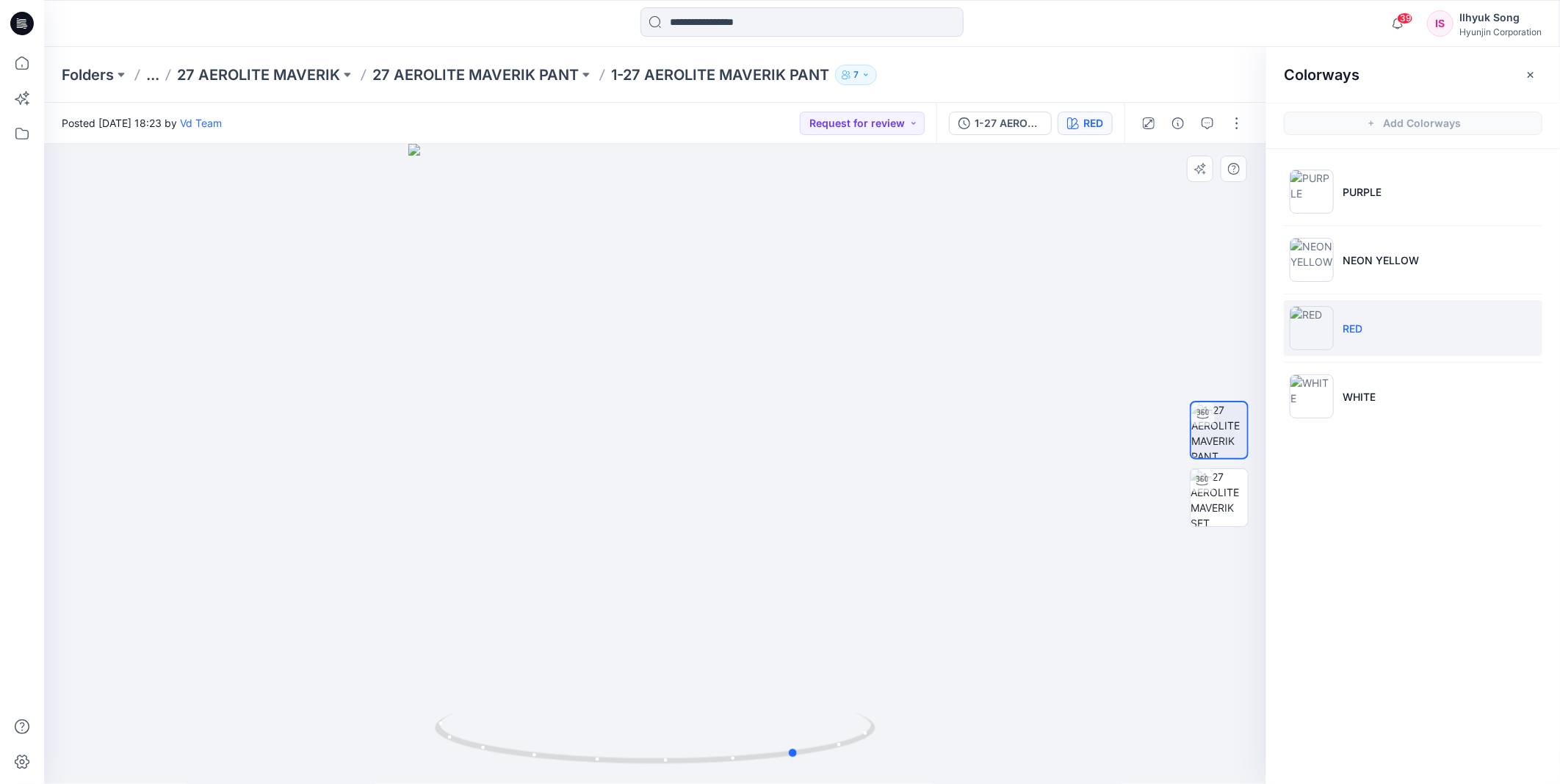
click at [929, 454] on div at bounding box center [655, 463] width 1222 height 640
drag, startPoint x: 745, startPoint y: 357, endPoint x: 863, endPoint y: 345, distance: 118.6
click at [863, 345] on div at bounding box center [655, 463] width 1222 height 640
drag, startPoint x: 695, startPoint y: 407, endPoint x: 928, endPoint y: 420, distance: 233.4
click at [928, 420] on div at bounding box center [655, 463] width 1222 height 640
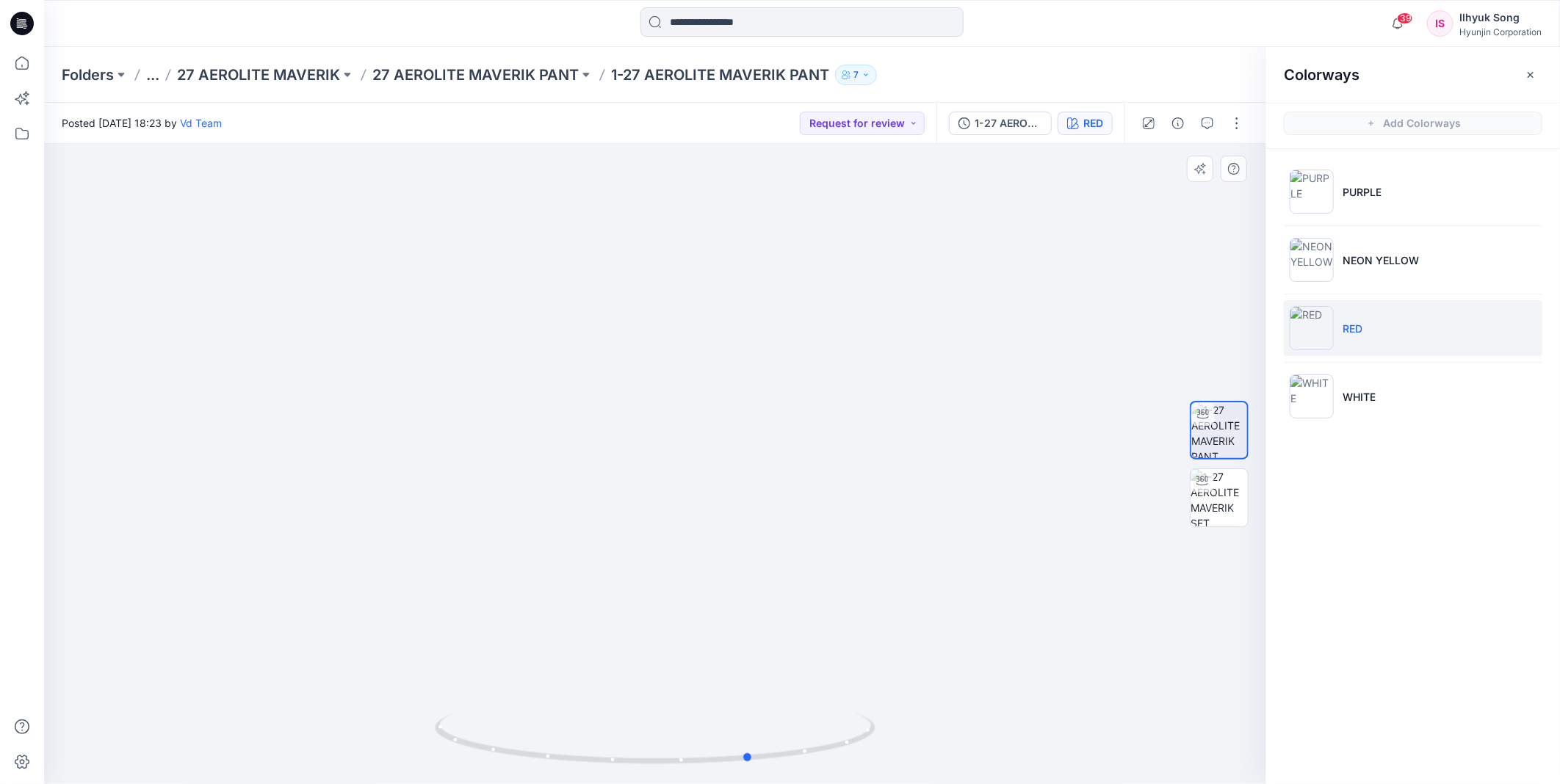
drag, startPoint x: 629, startPoint y: 427, endPoint x: 670, endPoint y: 427, distance: 41.0
click at [670, 427] on div at bounding box center [655, 463] width 1222 height 640
drag, startPoint x: 628, startPoint y: 385, endPoint x: 832, endPoint y: 384, distance: 204.0
click at [832, 384] on div at bounding box center [655, 463] width 1222 height 640
